Goal: Transaction & Acquisition: Purchase product/service

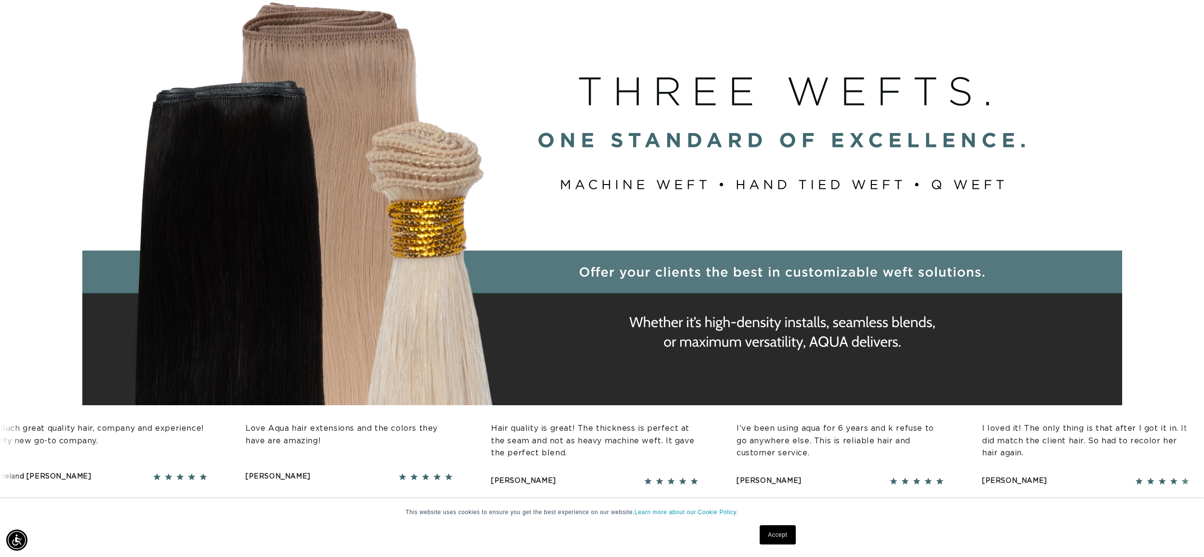
scroll to position [0, 1712]
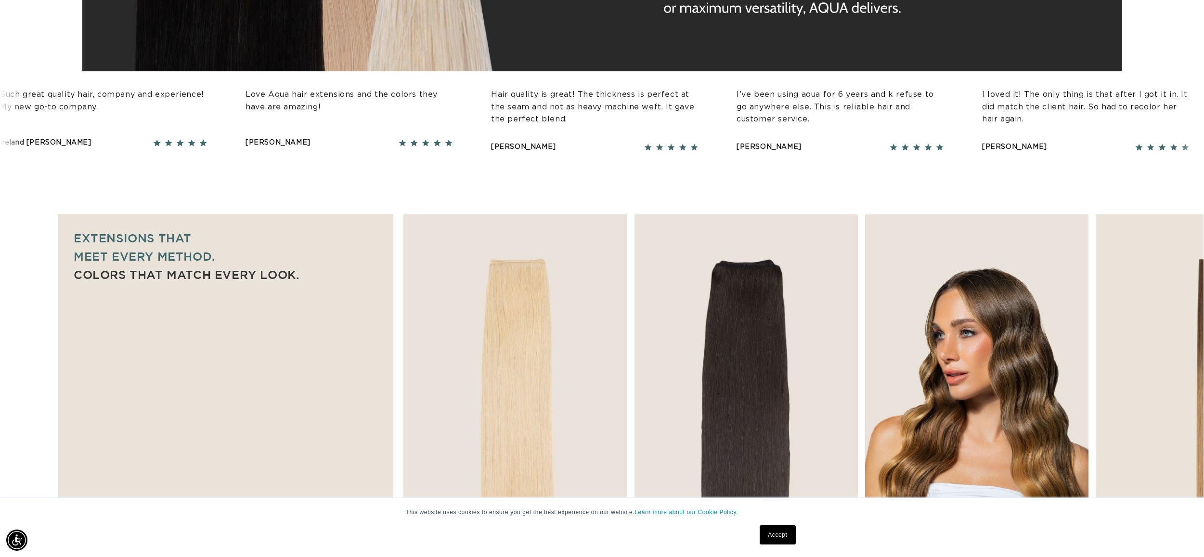
click at [944, 306] on img "3 / 7" at bounding box center [977, 384] width 235 height 357
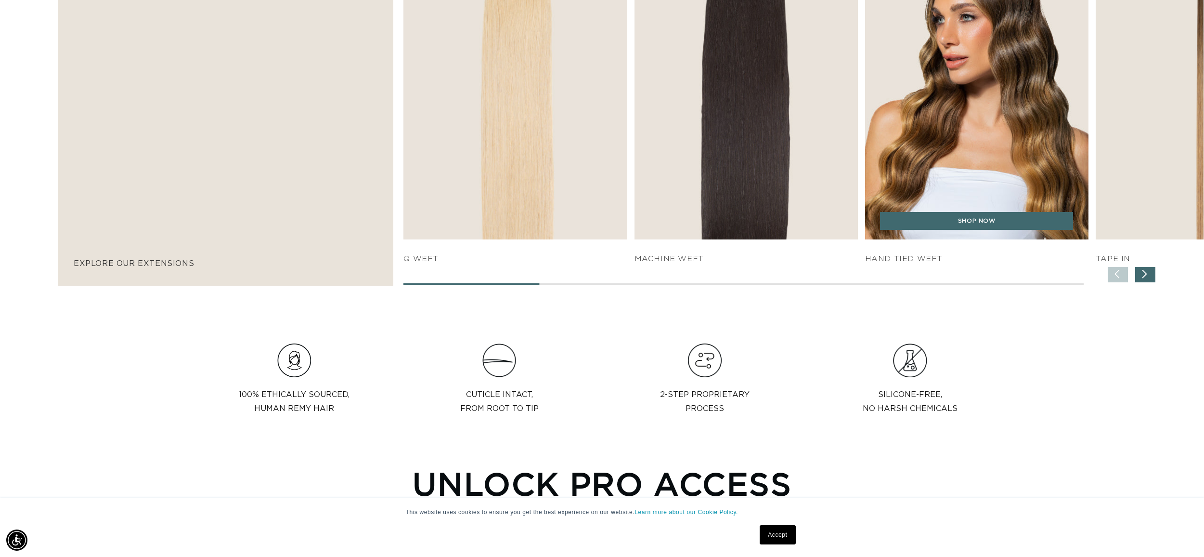
scroll to position [778, 0]
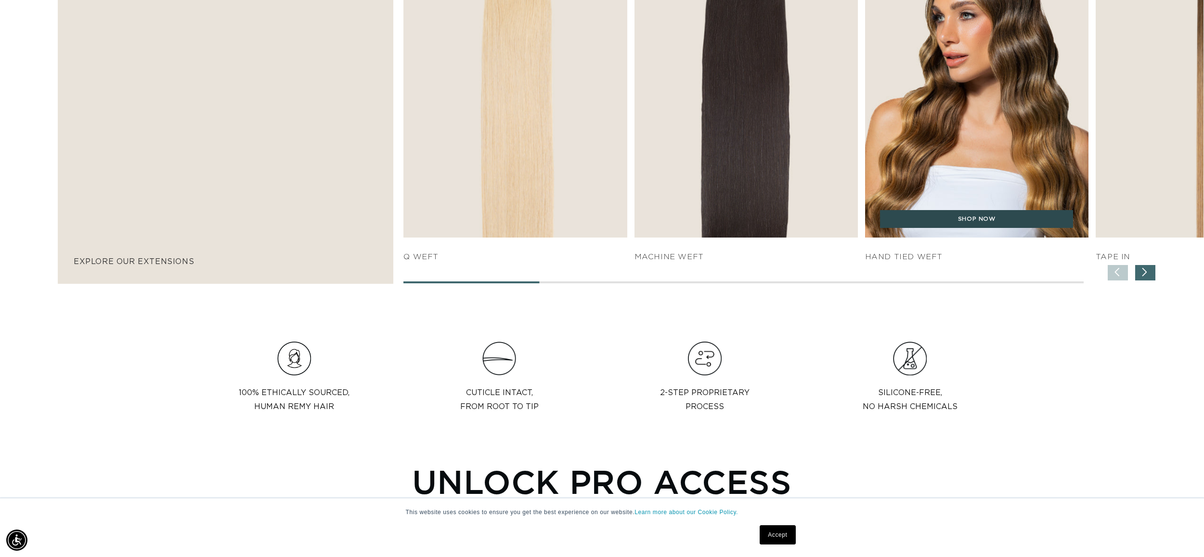
click at [971, 218] on link "SHOP NOW" at bounding box center [976, 219] width 193 height 18
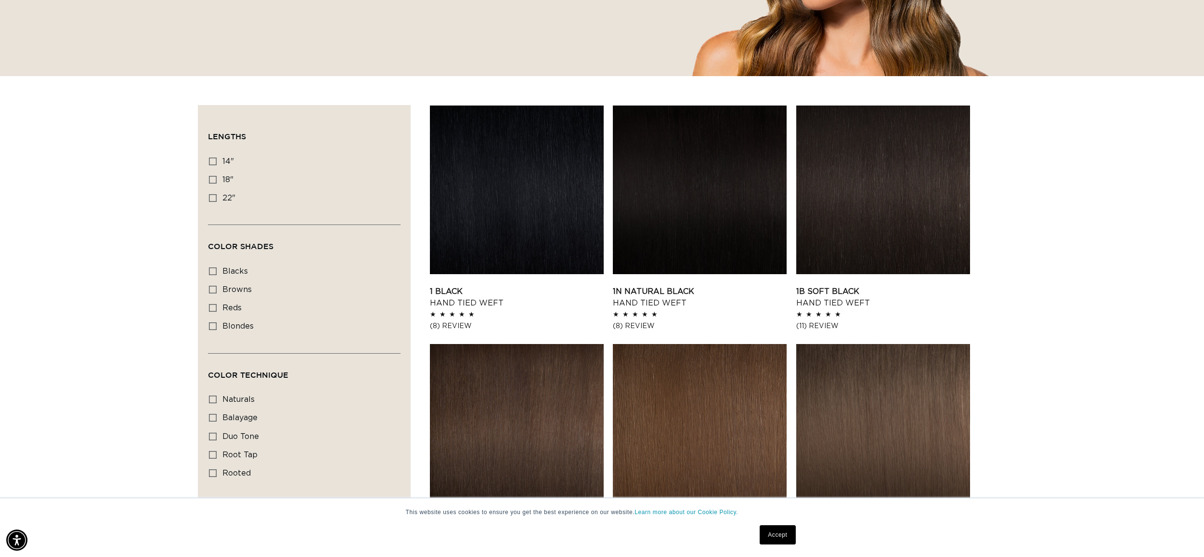
scroll to position [0, 856]
click at [211, 181] on icon at bounding box center [213, 180] width 8 height 8
click at [211, 181] on input "18" 18" (35 products)" at bounding box center [213, 180] width 8 height 8
checkbox input "true"
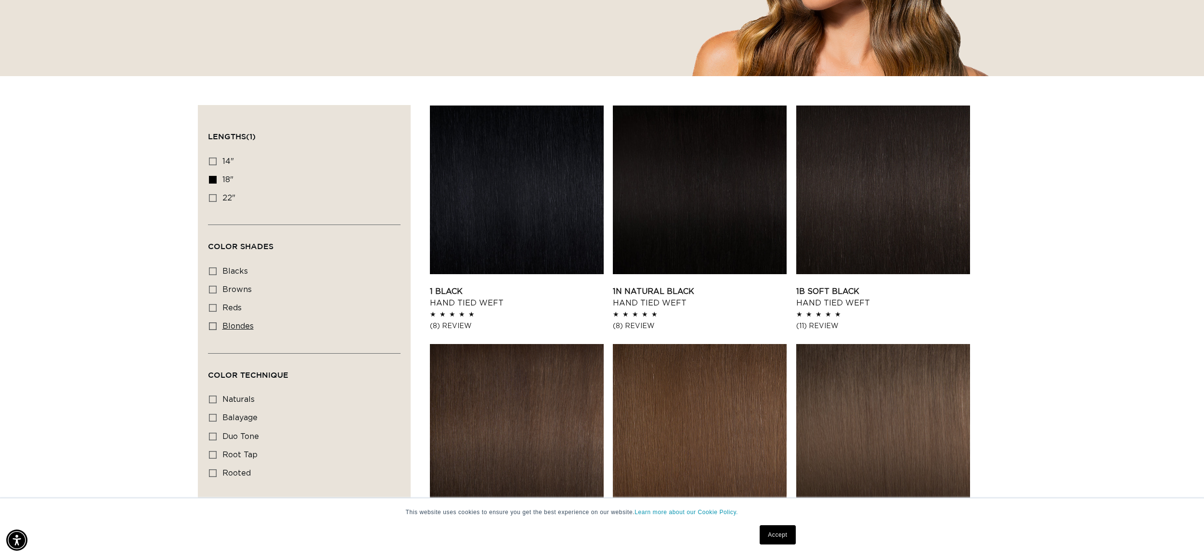
click at [214, 328] on icon at bounding box center [213, 326] width 8 height 8
click at [214, 328] on input "blondes blondes (23 products)" at bounding box center [213, 326] width 8 height 8
checkbox input "true"
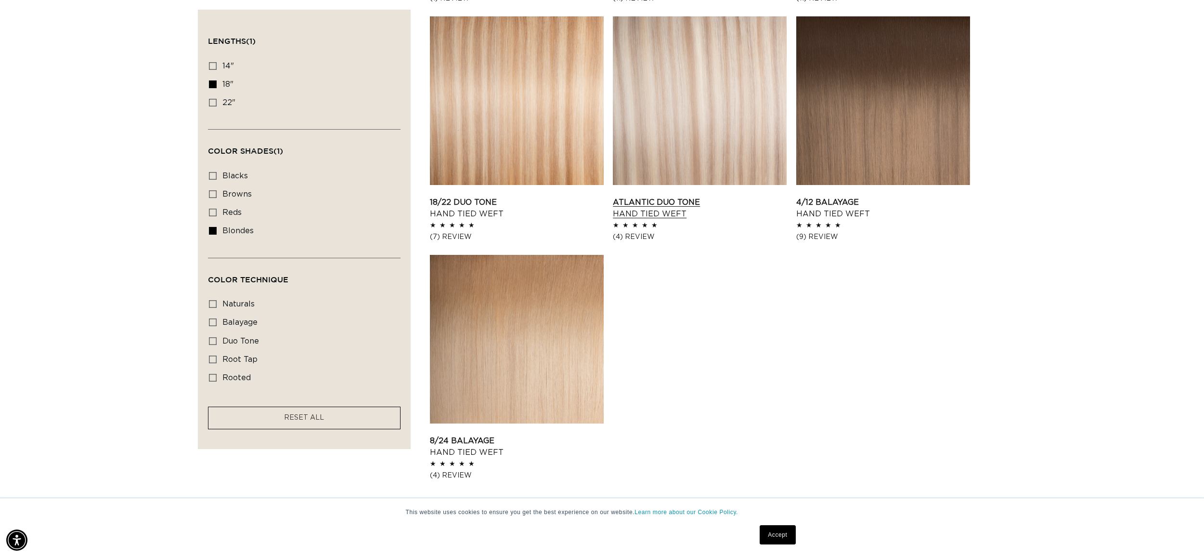
scroll to position [0, 1712]
click at [663, 196] on link "Atlantic Duo Tone Hand Tied Weft" at bounding box center [700, 207] width 174 height 23
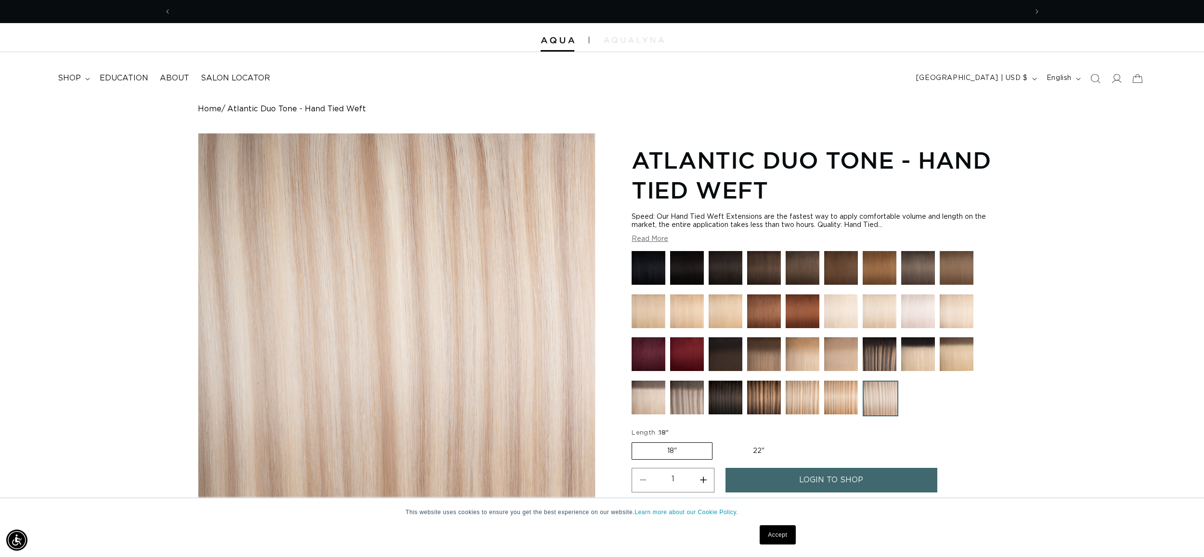
scroll to position [0, 856]
click at [676, 411] on img at bounding box center [687, 397] width 34 height 34
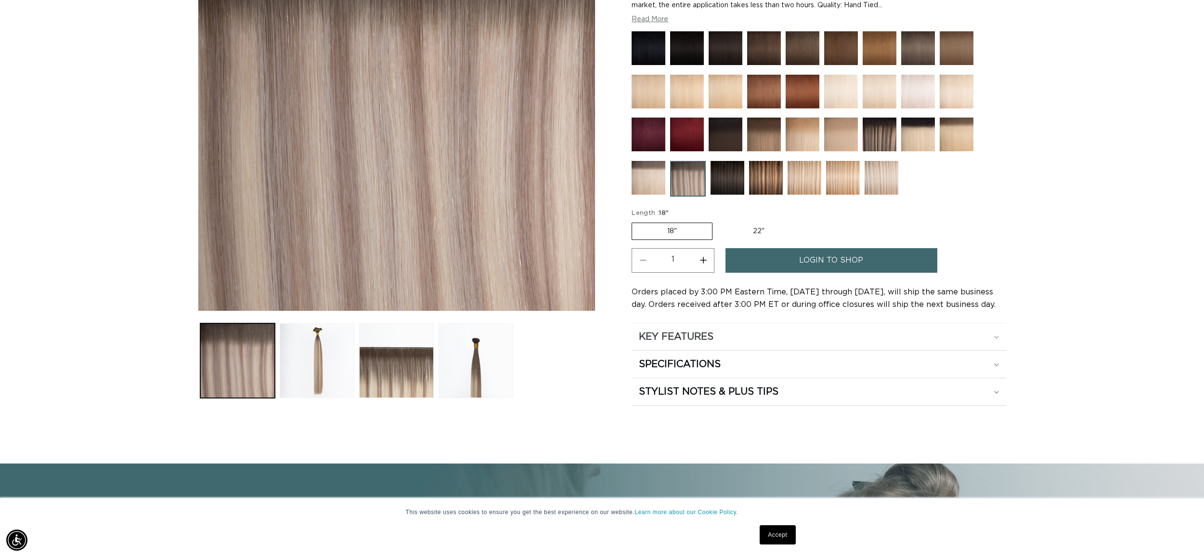
scroll to position [0, 856]
click at [995, 365] on icon at bounding box center [996, 364] width 5 height 3
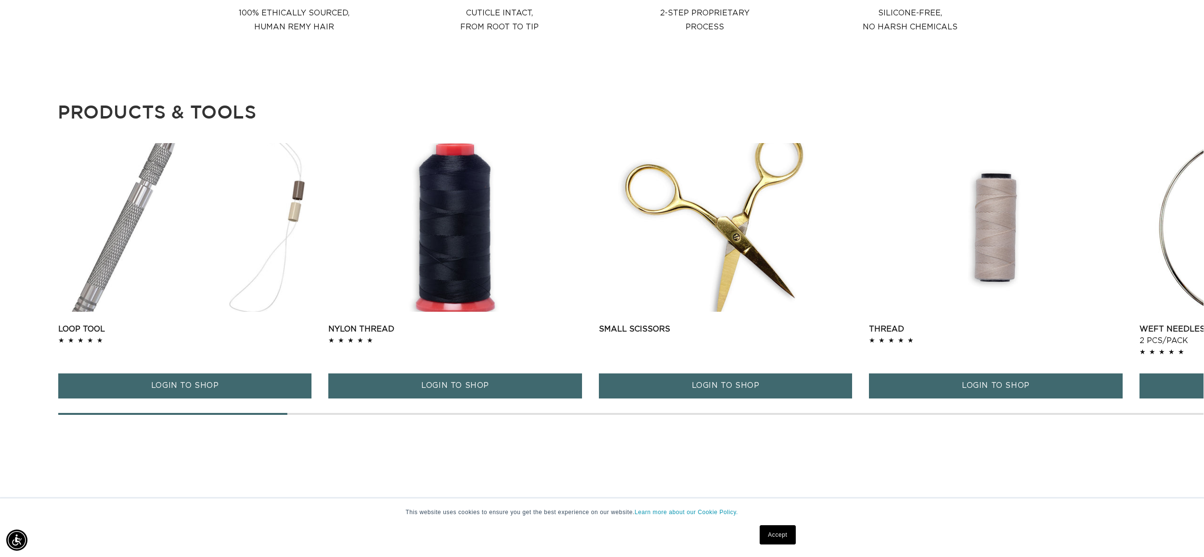
scroll to position [0, 0]
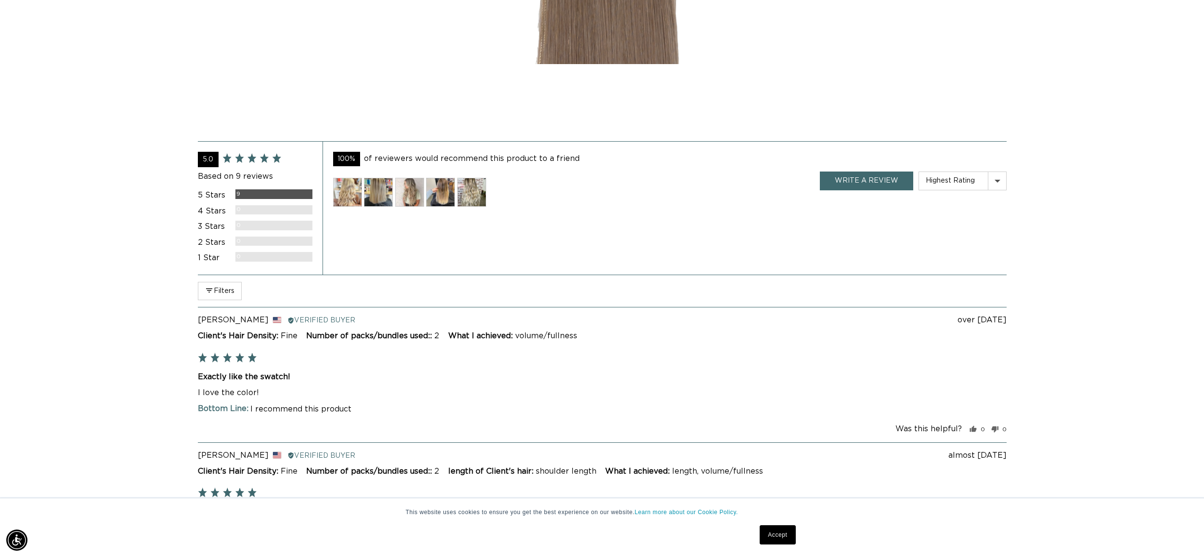
click at [474, 195] on img at bounding box center [471, 192] width 29 height 29
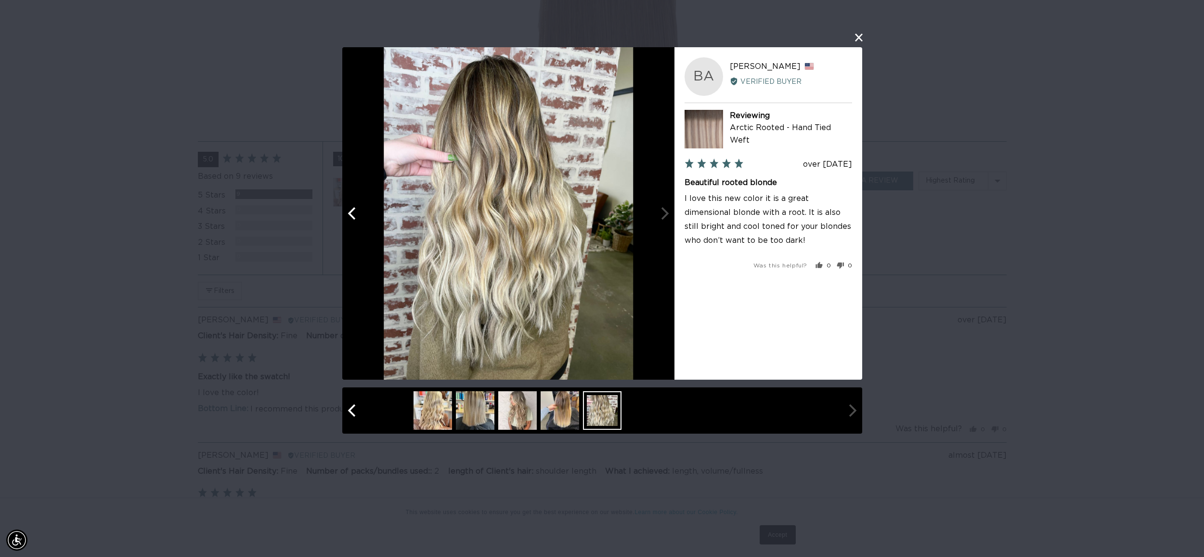
click at [860, 35] on button "close this modal window" at bounding box center [859, 38] width 12 height 12
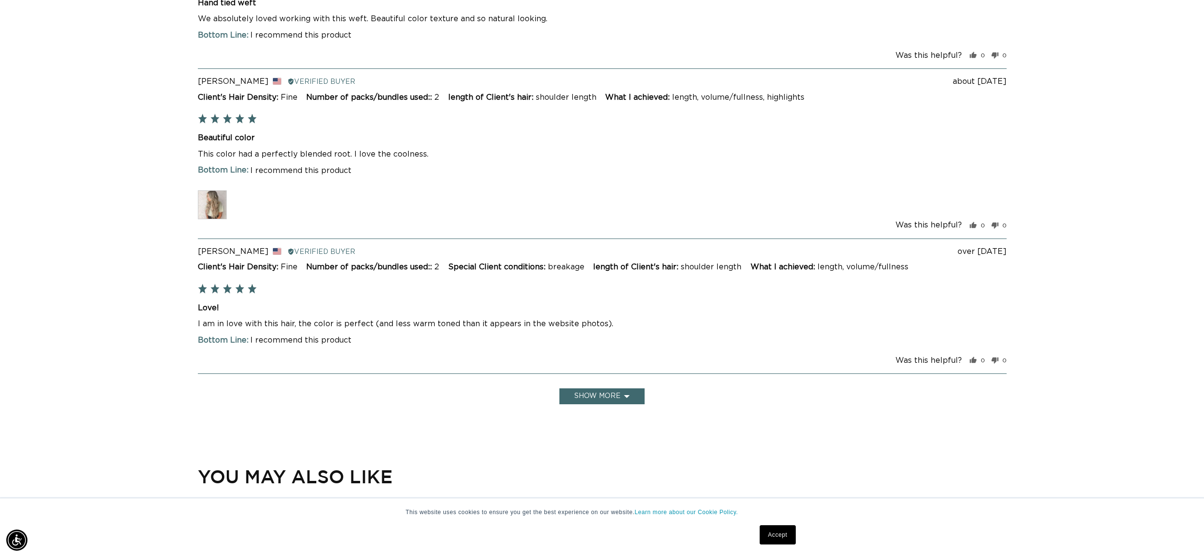
click at [221, 207] on img at bounding box center [212, 204] width 29 height 29
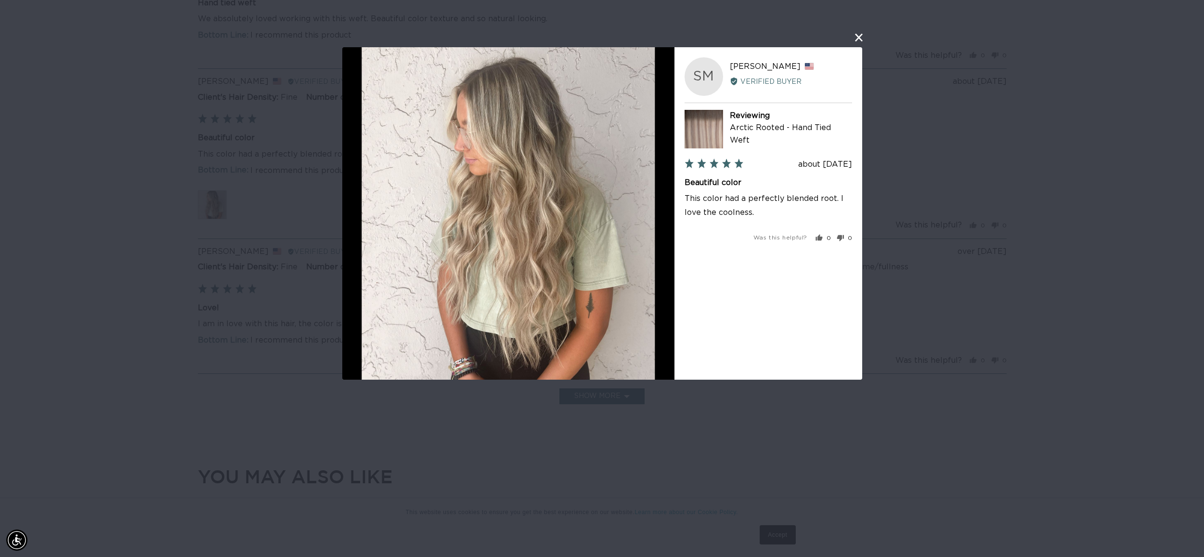
click at [862, 38] on button "close this modal window" at bounding box center [859, 38] width 12 height 12
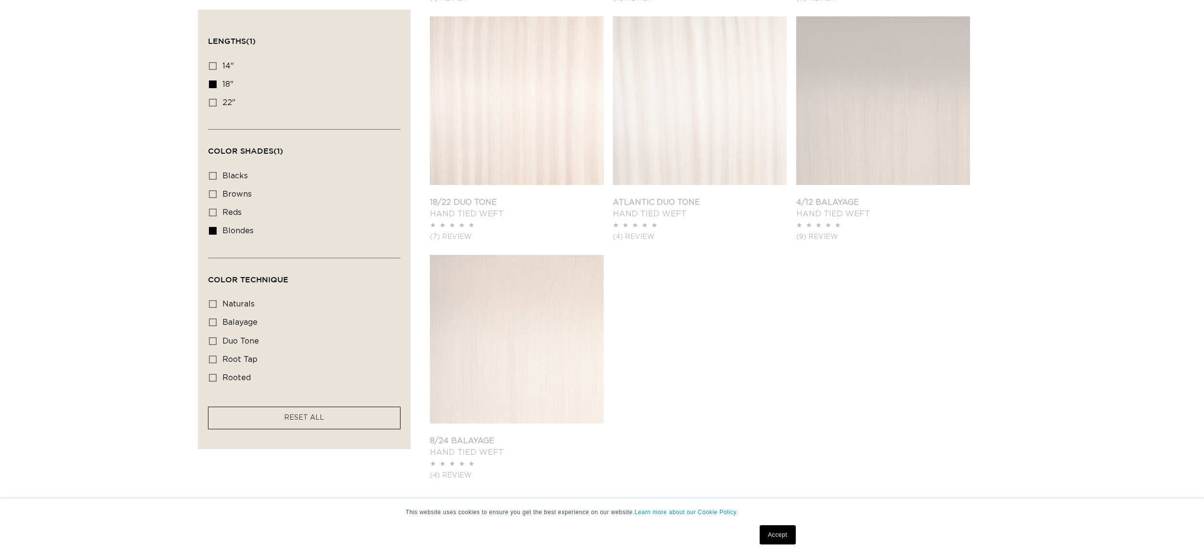
scroll to position [239, 0]
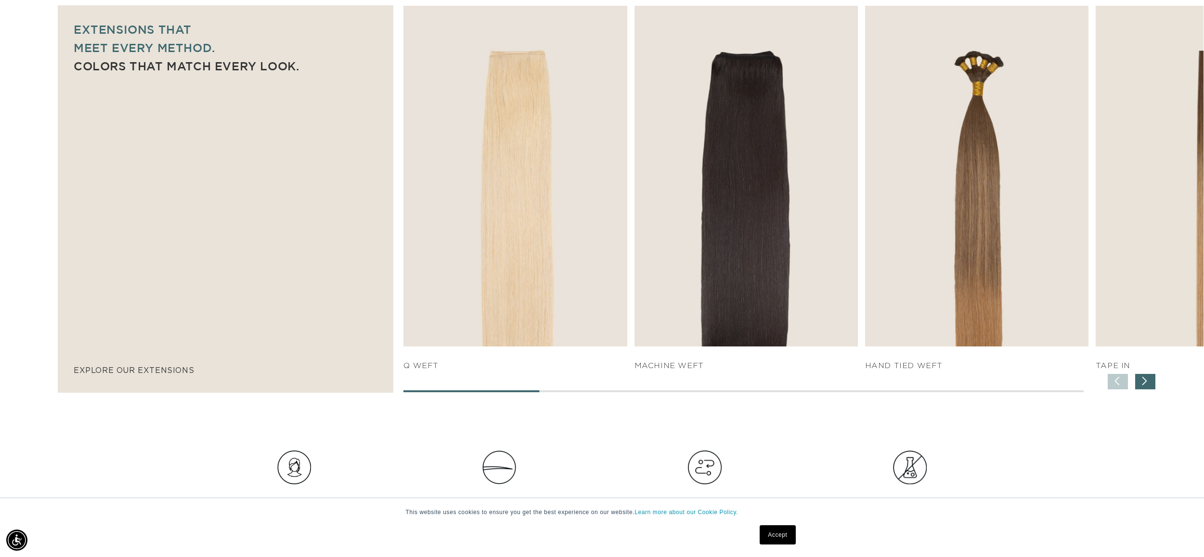
scroll to position [0, 856]
click at [780, 532] on link "Accept" at bounding box center [778, 534] width 36 height 19
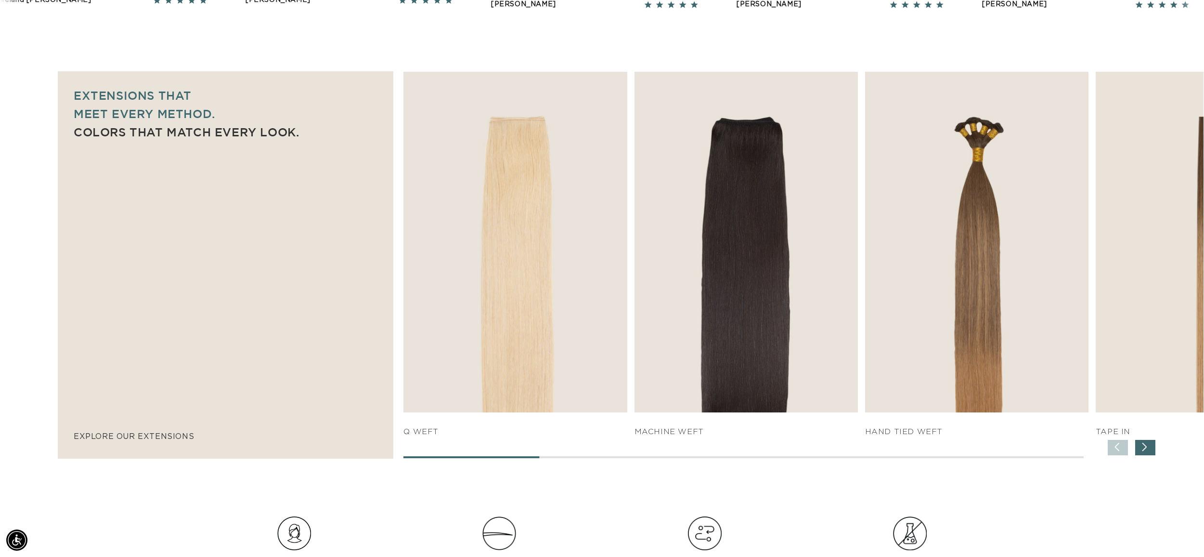
scroll to position [576, 0]
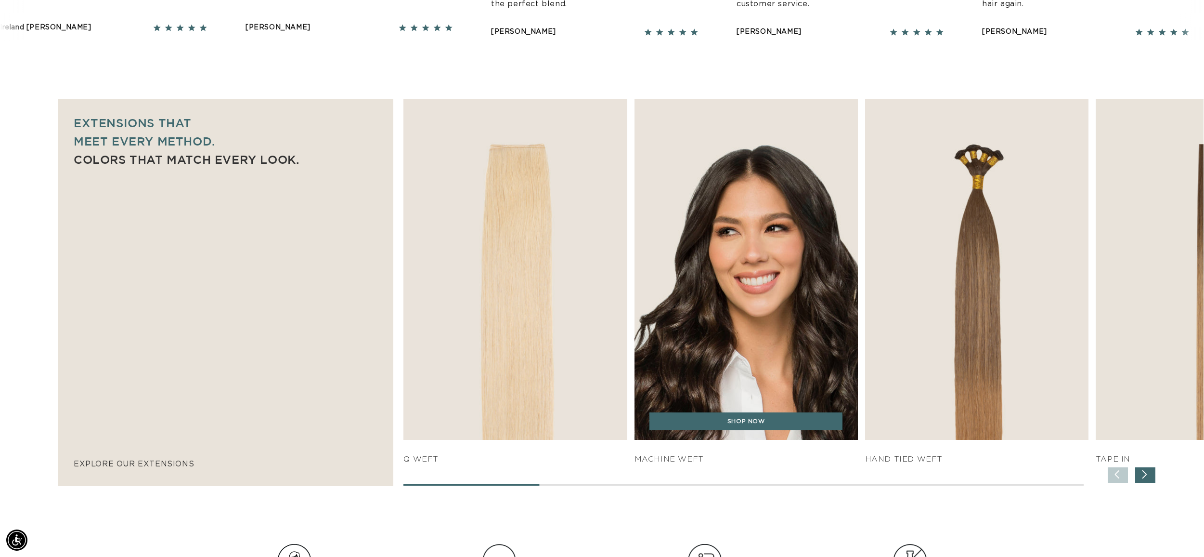
click at [668, 257] on img "2 / 7" at bounding box center [746, 269] width 235 height 357
click at [718, 424] on link "SHOP NOW" at bounding box center [746, 421] width 193 height 18
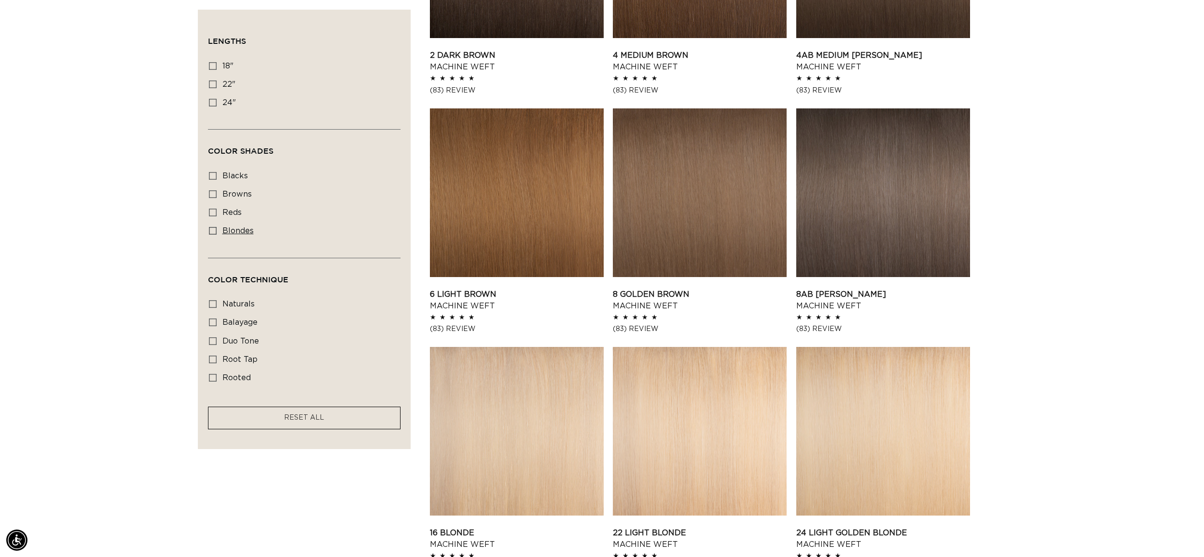
scroll to position [0, 1712]
click at [211, 235] on icon at bounding box center [213, 231] width 8 height 8
click at [211, 235] on input "blondes blondes (20 products)" at bounding box center [213, 231] width 8 height 8
checkbox input "true"
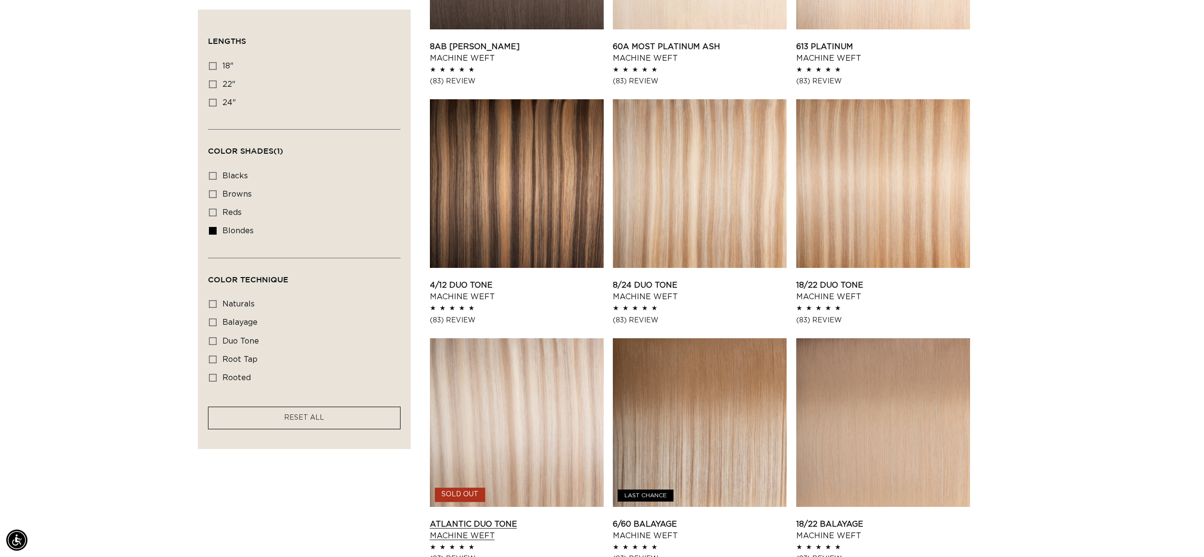
click at [539, 518] on link "Atlantic Duo Tone Machine Weft" at bounding box center [517, 529] width 174 height 23
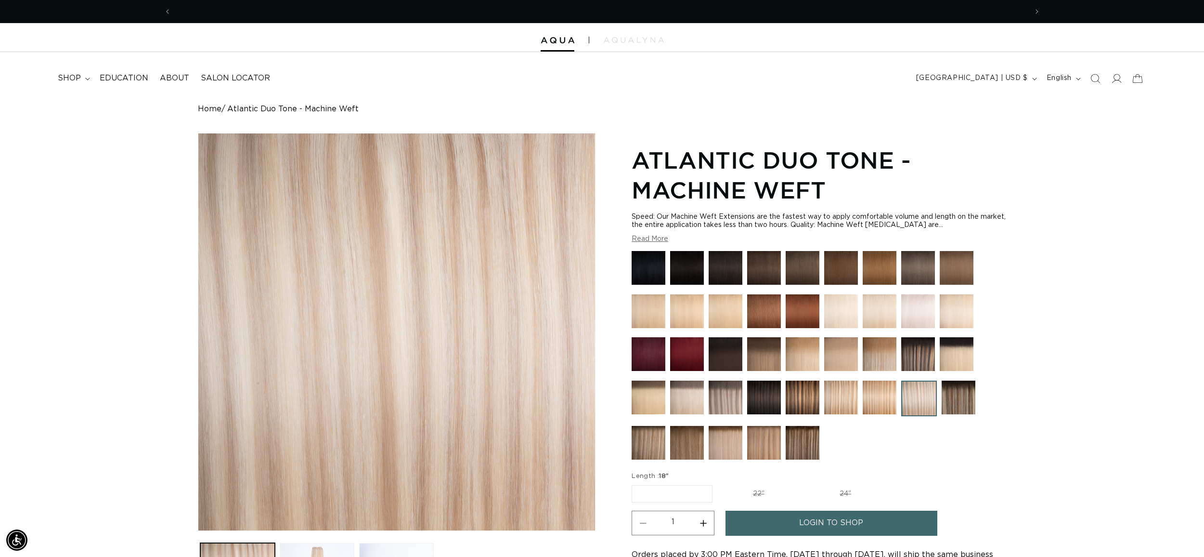
scroll to position [0, 1712]
click at [731, 403] on img at bounding box center [726, 397] width 34 height 34
